Goal: Find specific page/section: Find specific page/section

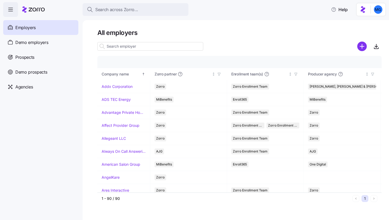
click at [124, 45] on input at bounding box center [150, 46] width 106 height 8
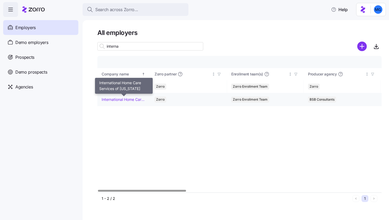
type input "interna"
click at [113, 99] on link "International Home Care Services of New York" at bounding box center [124, 99] width 44 height 5
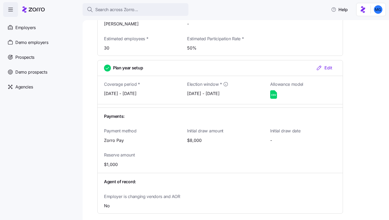
scroll to position [630, 0]
click at [273, 90] on icon at bounding box center [273, 94] width 7 height 8
click at [274, 90] on icon at bounding box center [273, 94] width 7 height 8
